Goal: Information Seeking & Learning: Find specific fact

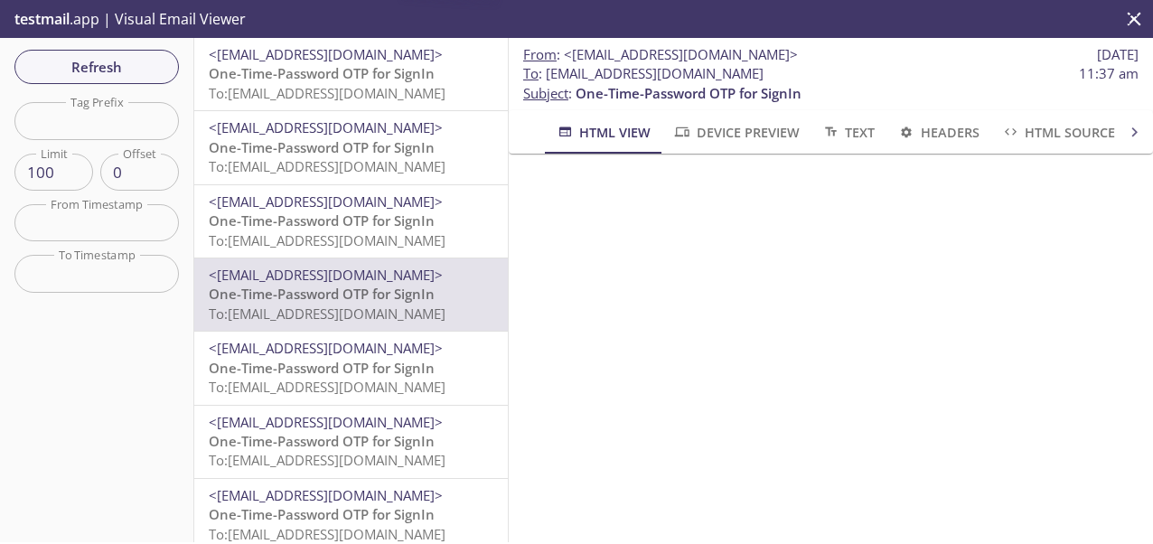
scroll to position [126, 0]
click at [56, 52] on button "Refresh" at bounding box center [96, 67] width 164 height 34
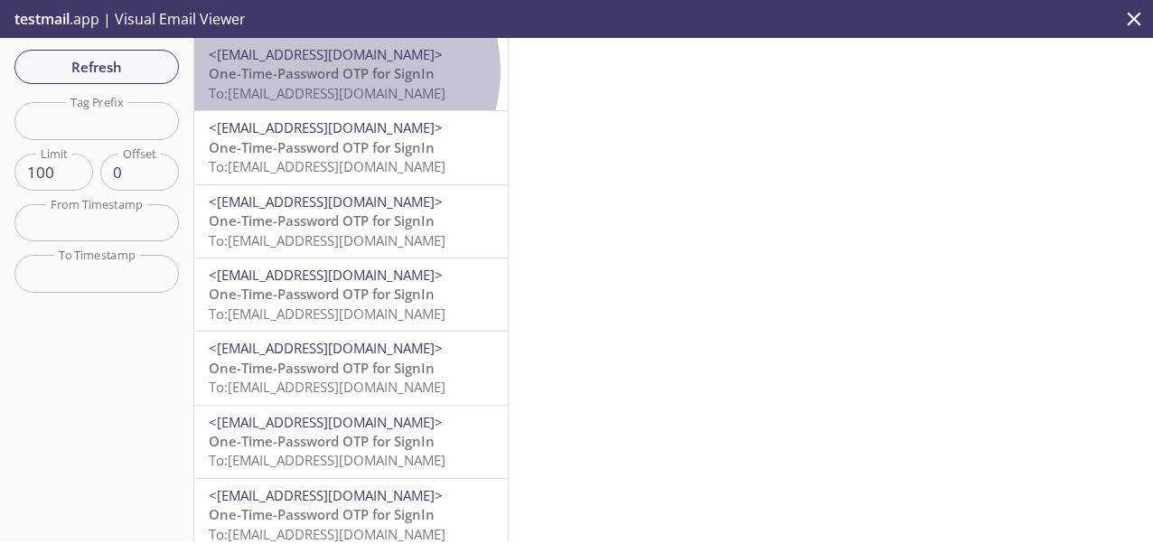
click at [342, 70] on span "One-Time-Password OTP for SignIn" at bounding box center [322, 73] width 226 height 18
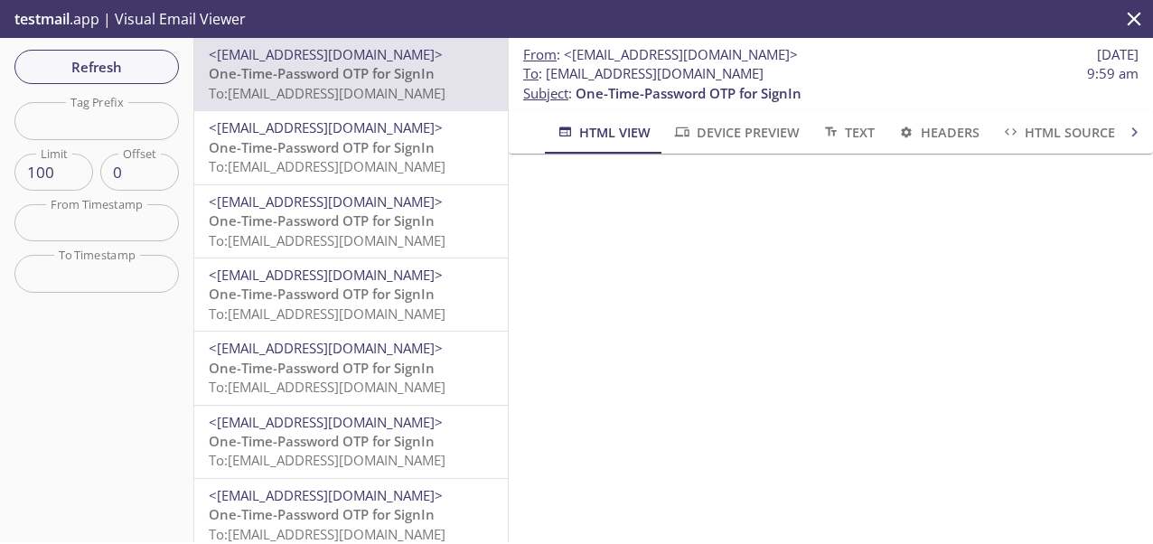
scroll to position [239, 0]
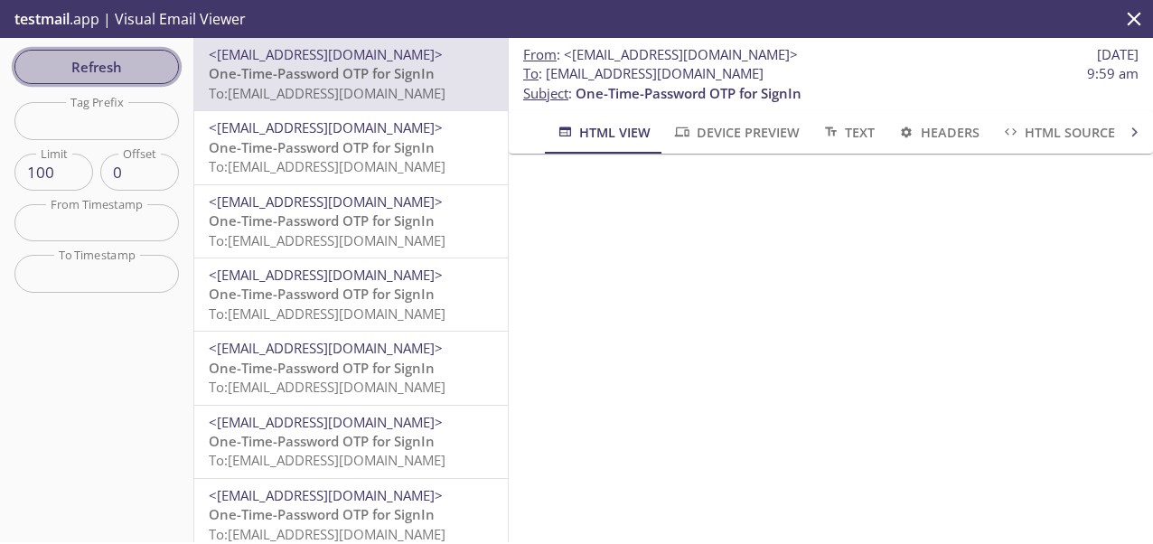
click at [69, 55] on span "Refresh" at bounding box center [97, 66] width 136 height 23
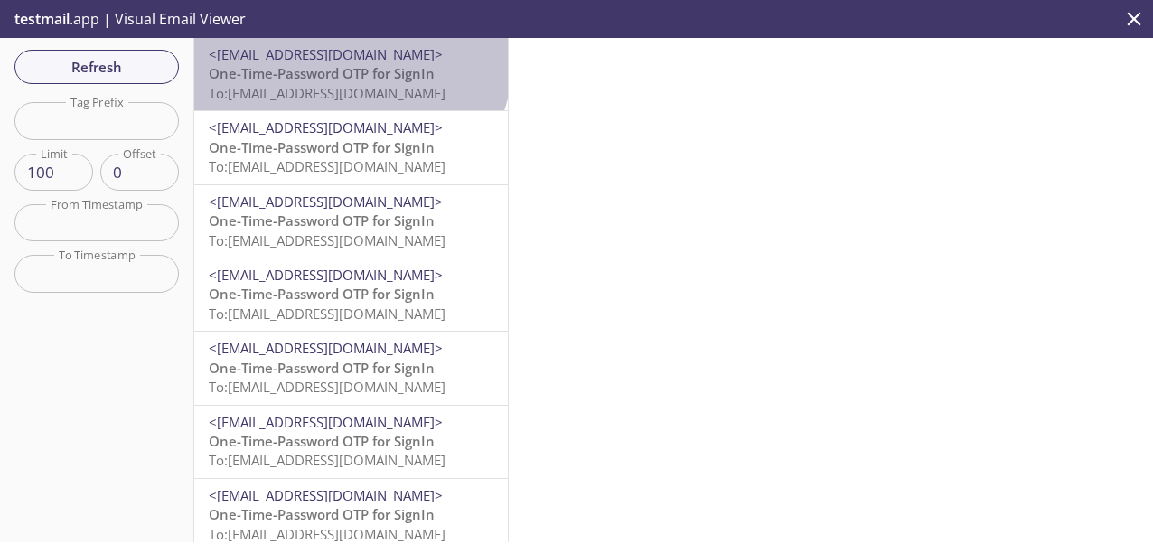
click at [349, 57] on span "<[EMAIL_ADDRESS][DOMAIN_NAME]>" at bounding box center [326, 54] width 234 height 18
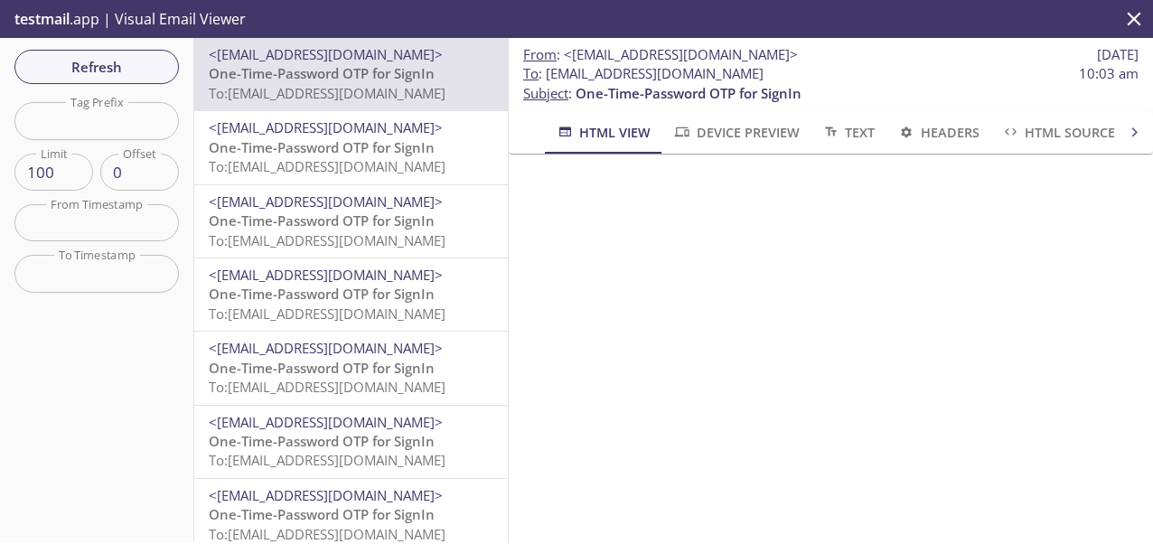
scroll to position [137, 0]
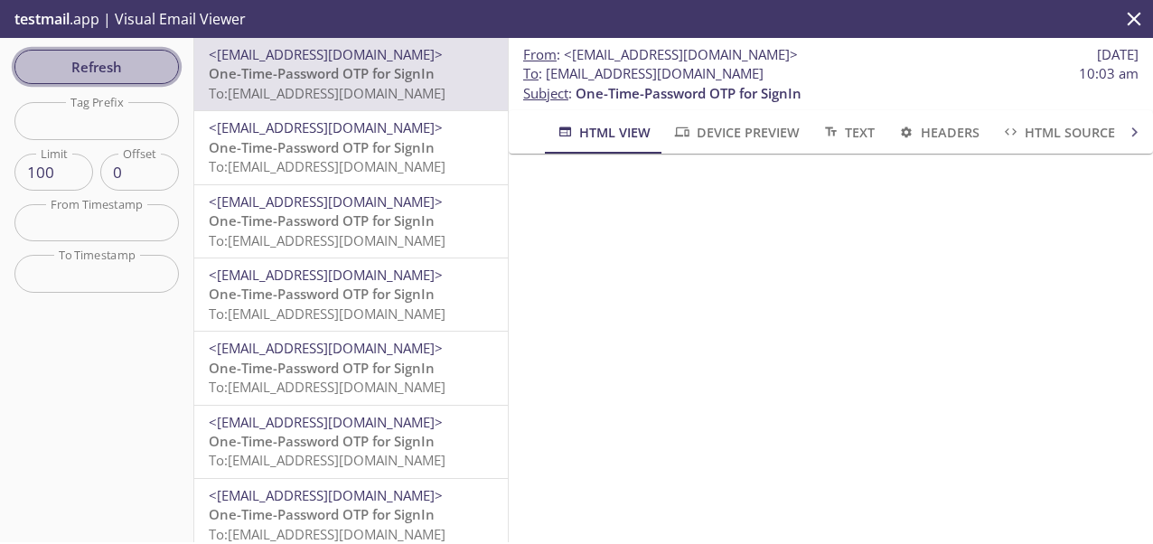
click at [120, 53] on button "Refresh" at bounding box center [96, 67] width 164 height 34
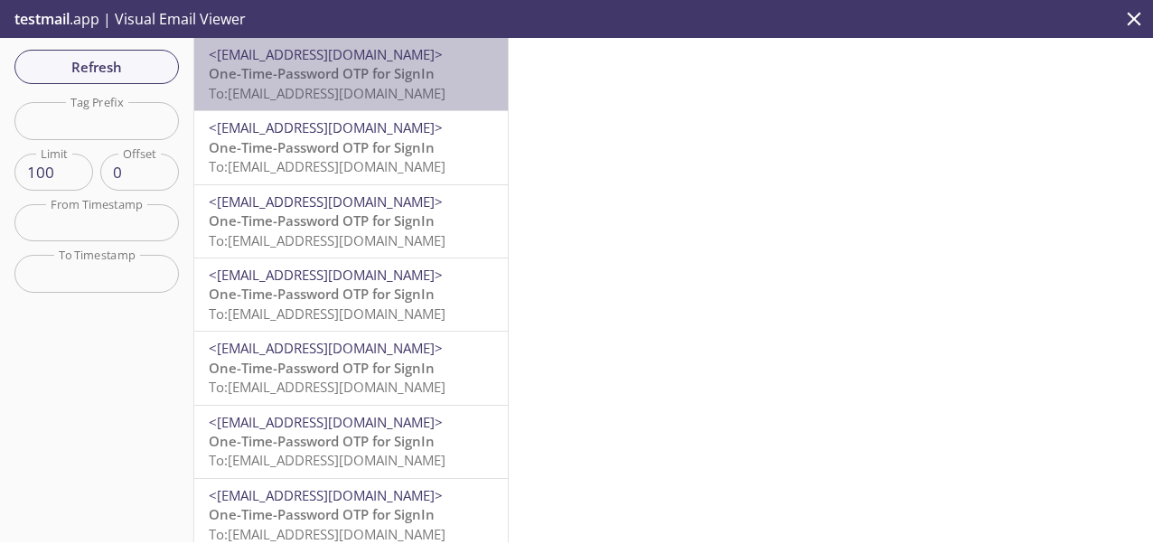
click at [369, 42] on div "<[EMAIL_ADDRESS][DOMAIN_NAME]> One-Time-Password OTP for SignIn To: [EMAIL_ADDR…" at bounding box center [350, 74] width 313 height 72
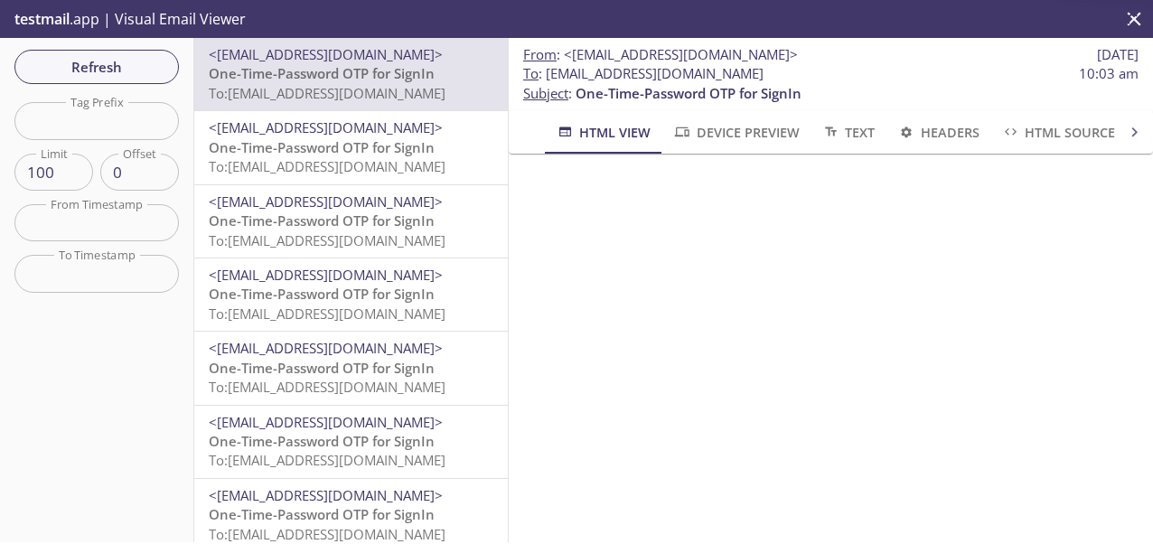
scroll to position [157, 0]
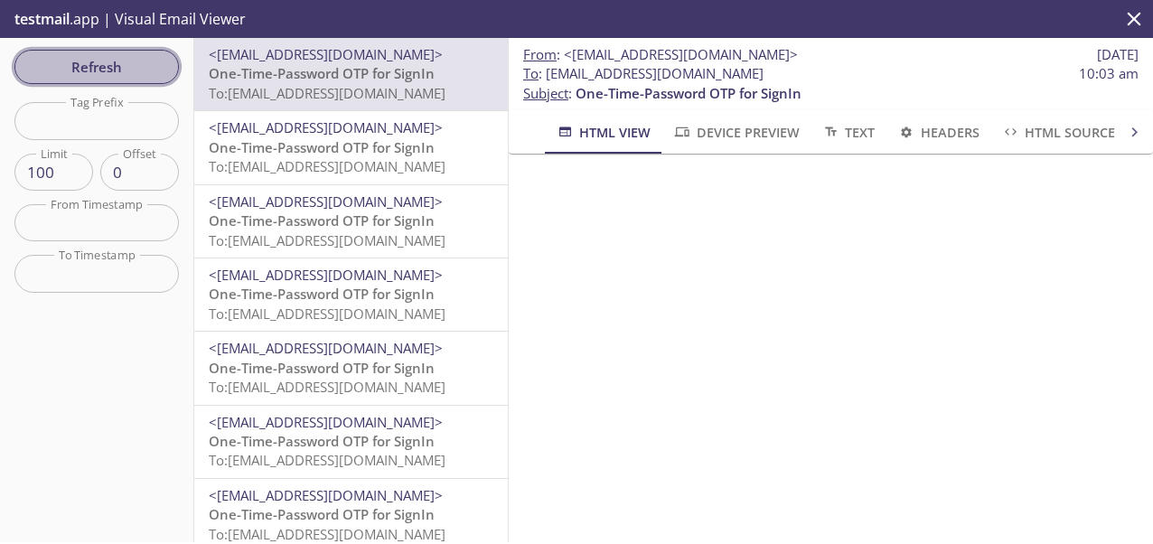
click at [73, 82] on button "Refresh" at bounding box center [96, 67] width 164 height 34
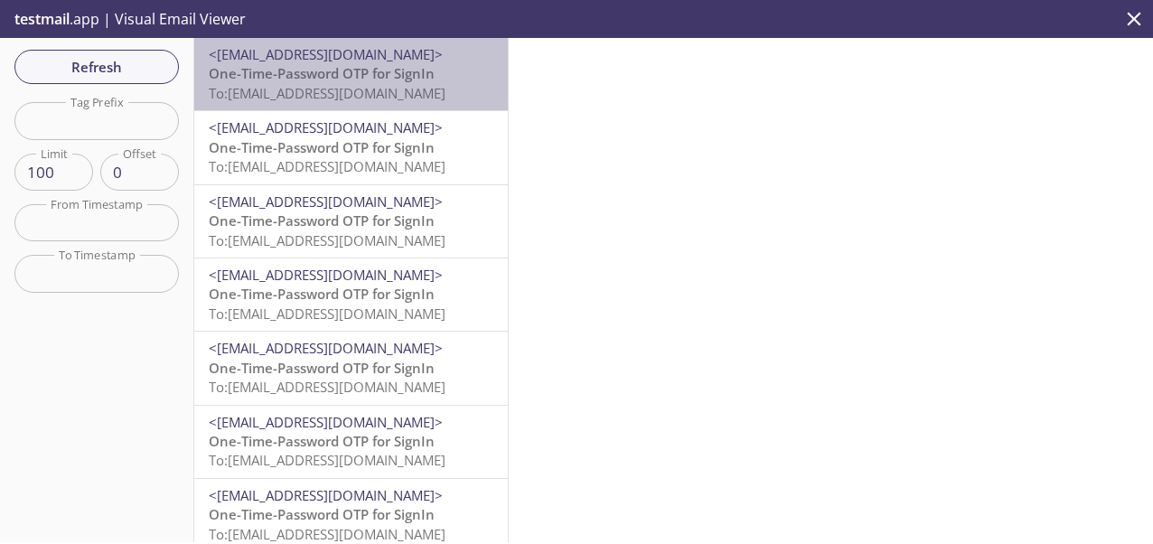
click at [360, 79] on span "One-Time-Password OTP for SignIn" at bounding box center [322, 73] width 226 height 18
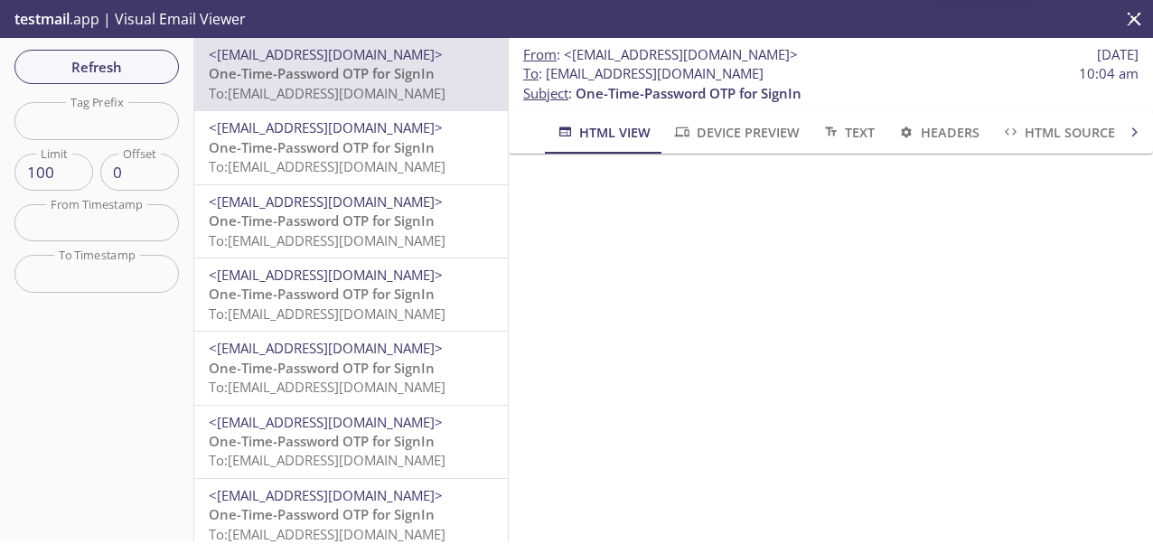
scroll to position [182, 0]
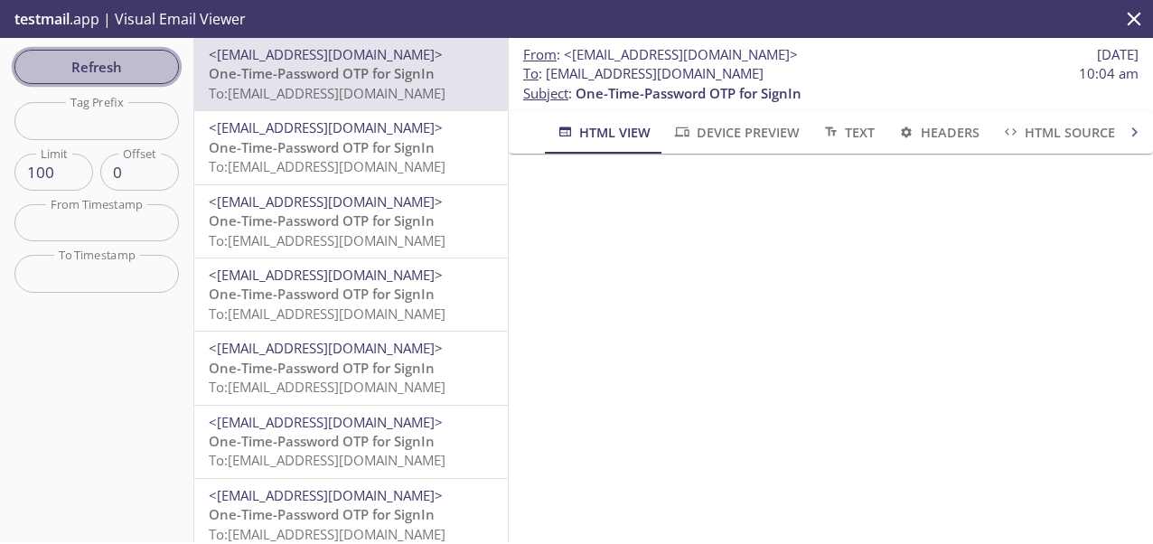
click at [101, 62] on span "Refresh" at bounding box center [97, 66] width 136 height 23
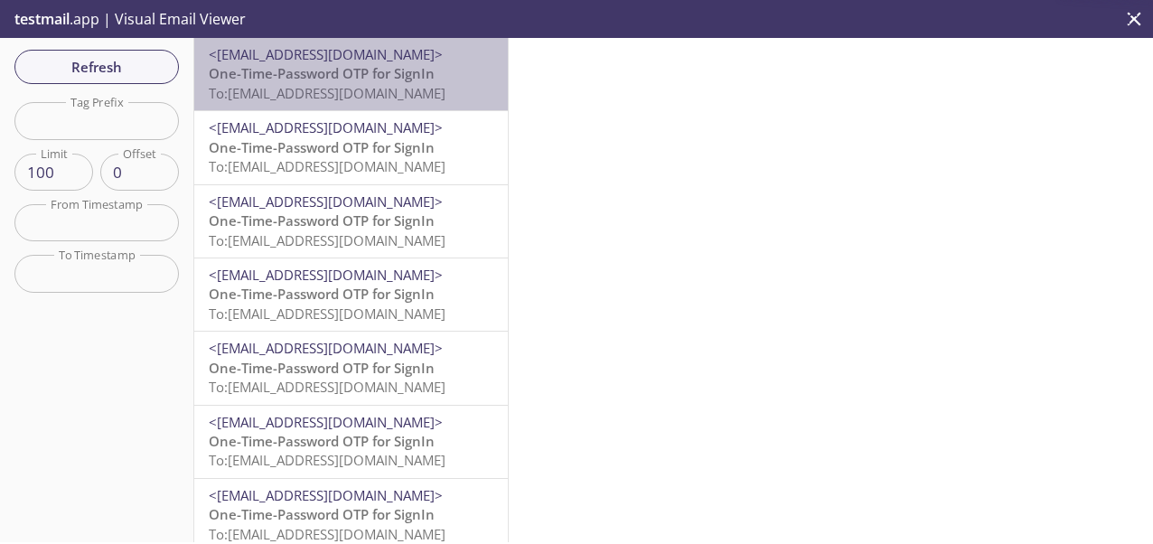
click at [374, 66] on span "One-Time-Password OTP for SignIn" at bounding box center [322, 73] width 226 height 18
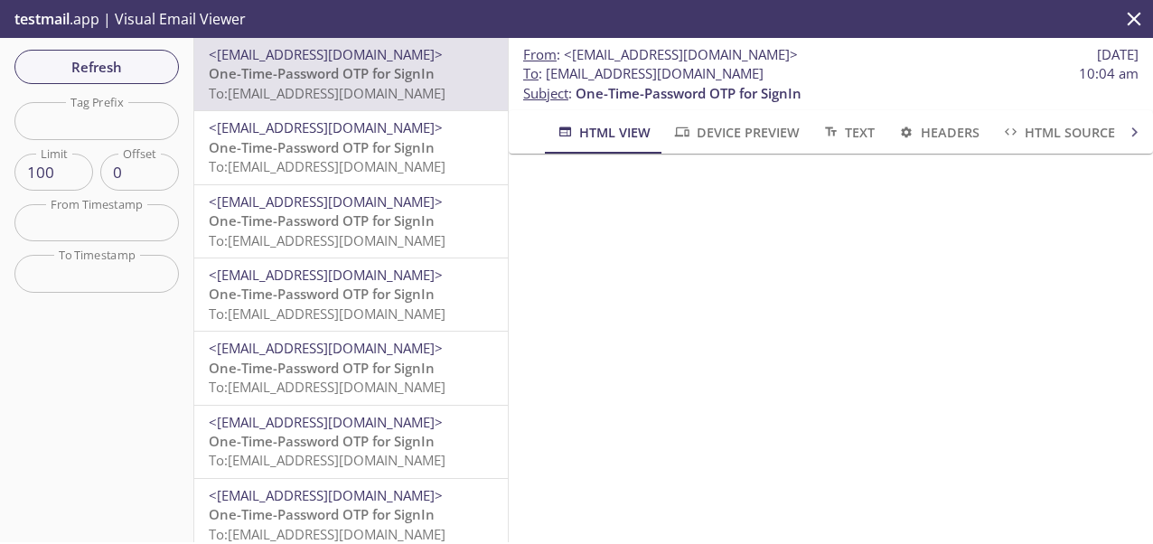
scroll to position [154, 0]
click at [106, 72] on span "Refresh" at bounding box center [97, 66] width 136 height 23
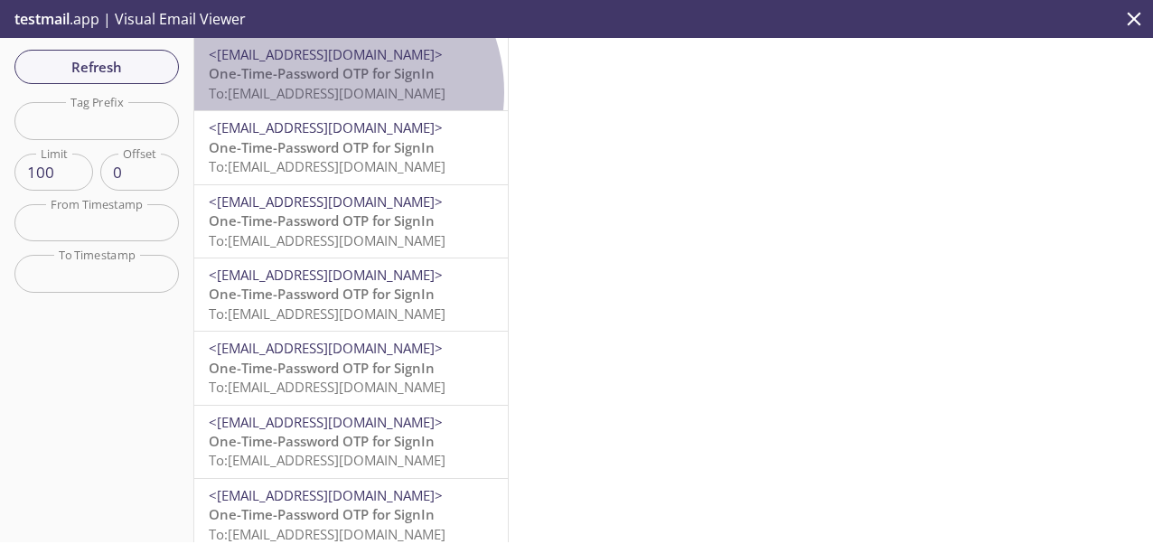
click at [330, 92] on span "To: [EMAIL_ADDRESS][DOMAIN_NAME]" at bounding box center [327, 93] width 237 height 18
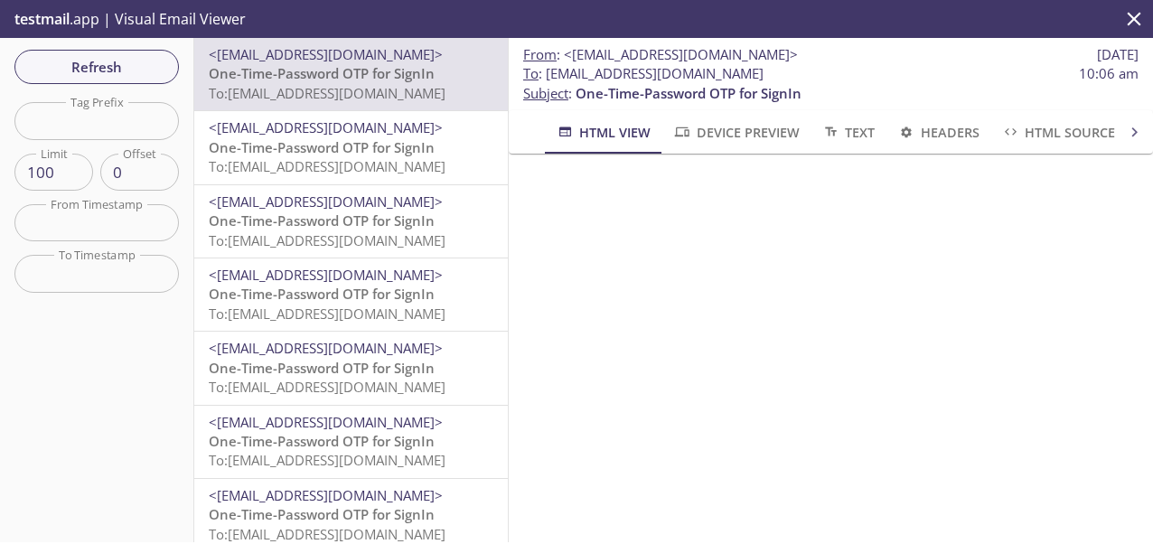
scroll to position [169, 0]
